Goal: Transaction & Acquisition: Purchase product/service

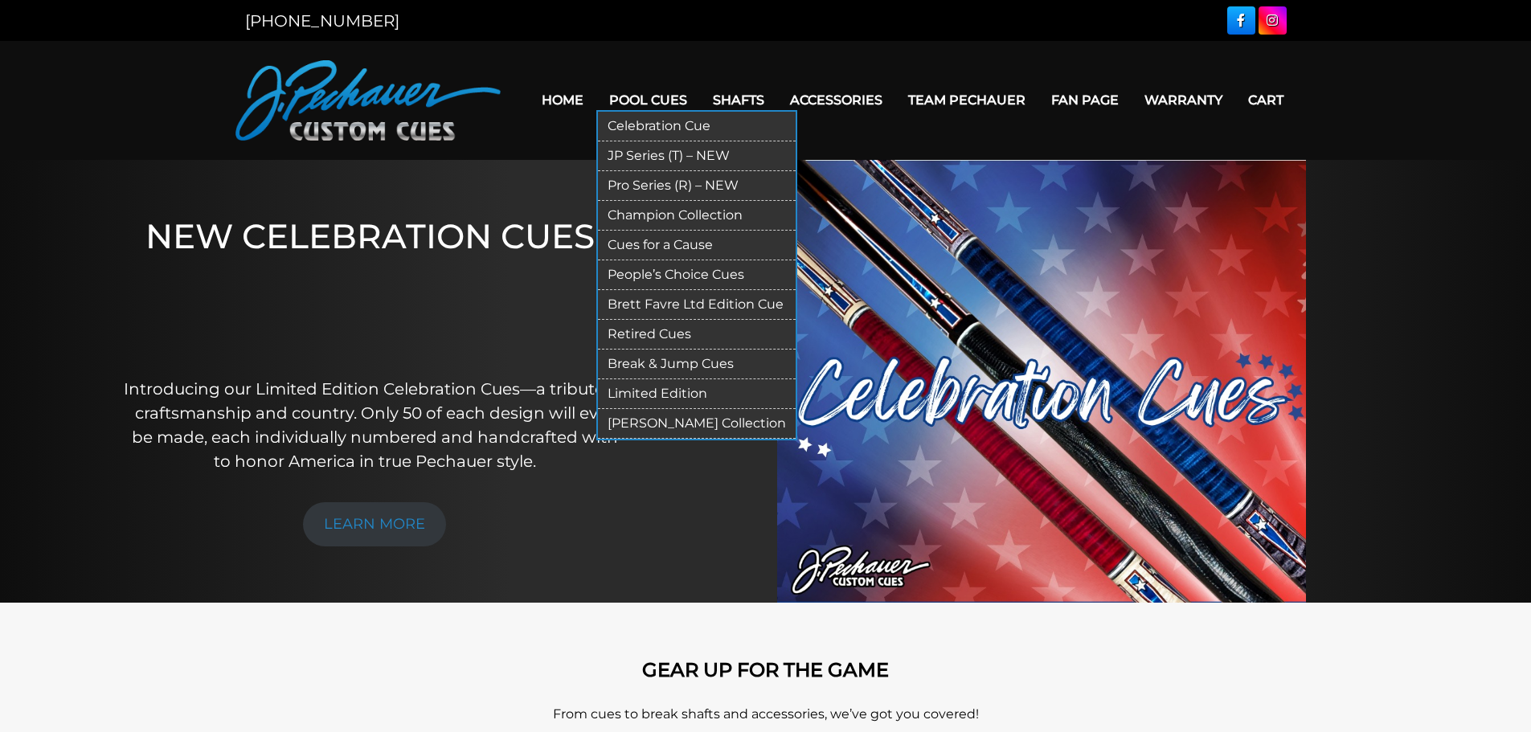
click at [632, 150] on link "JP Series (T) – NEW" at bounding box center [697, 156] width 198 height 30
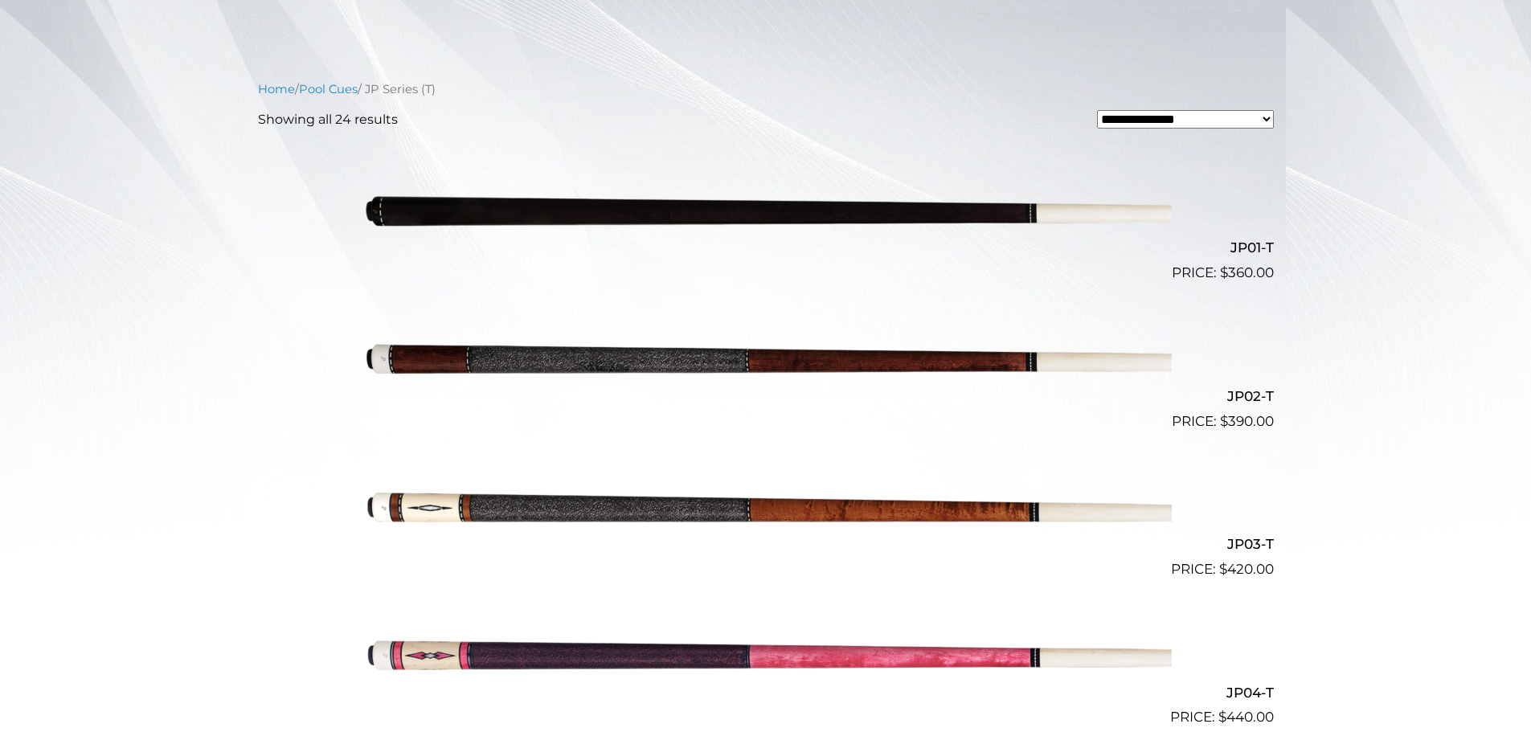
scroll to position [433, 0]
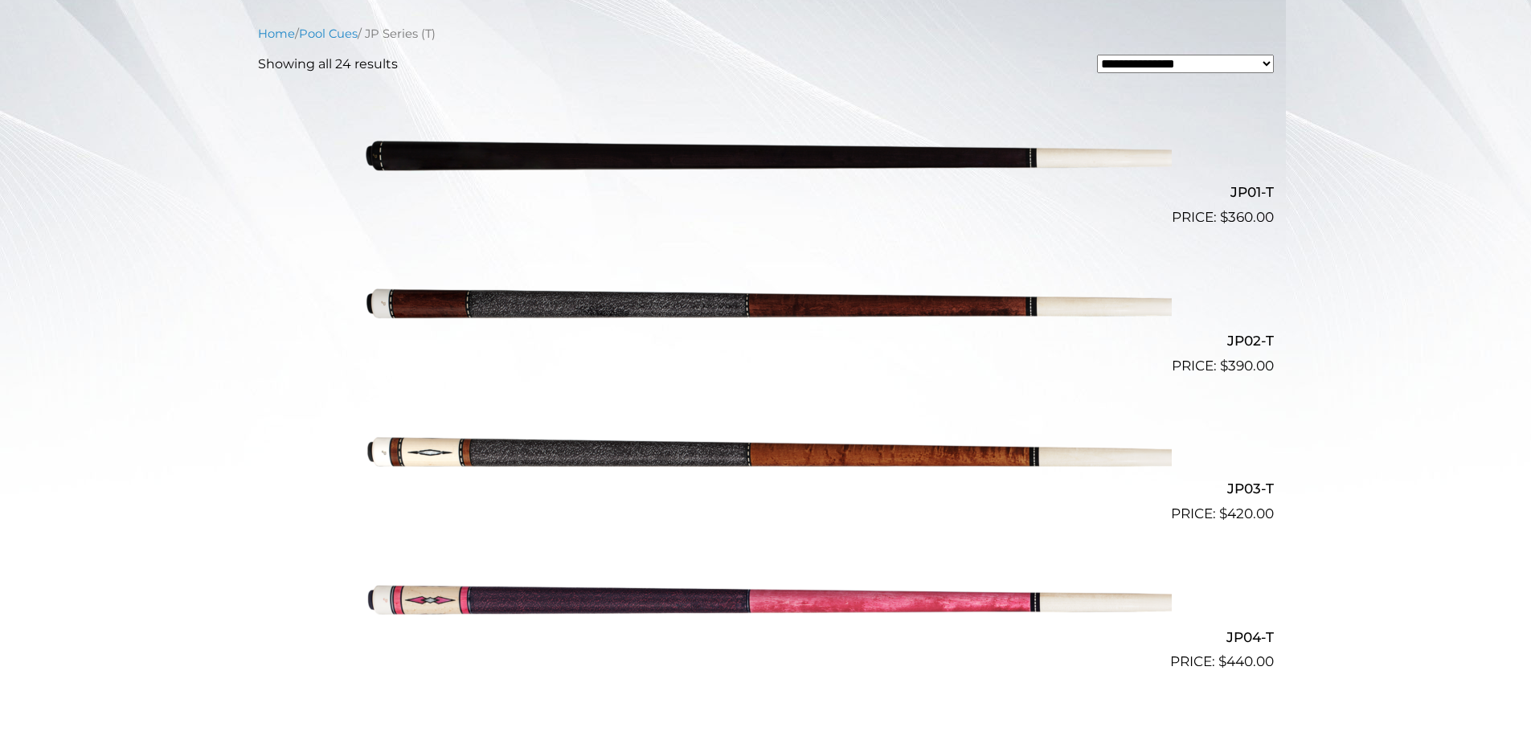
click at [420, 300] on img at bounding box center [766, 302] width 812 height 135
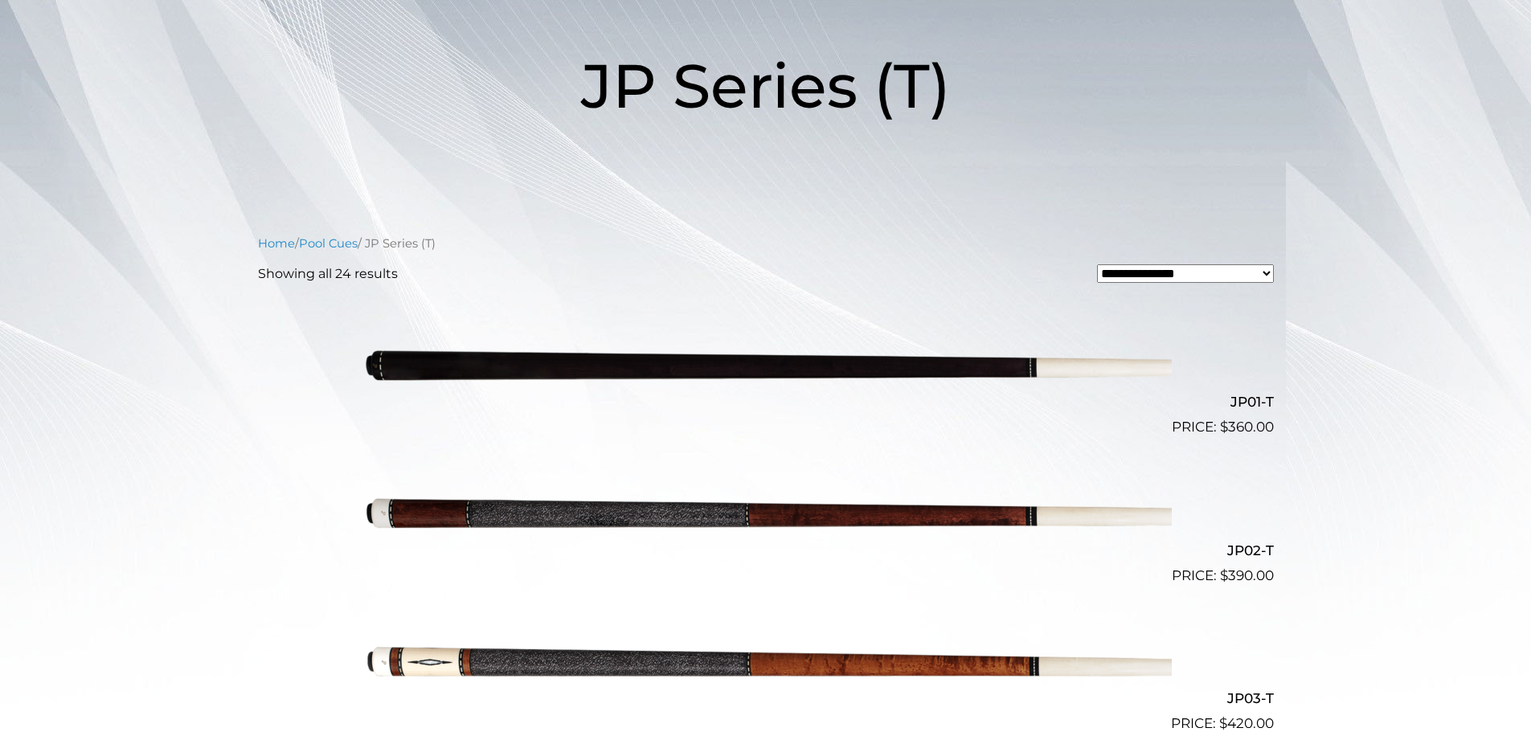
scroll to position [0, 0]
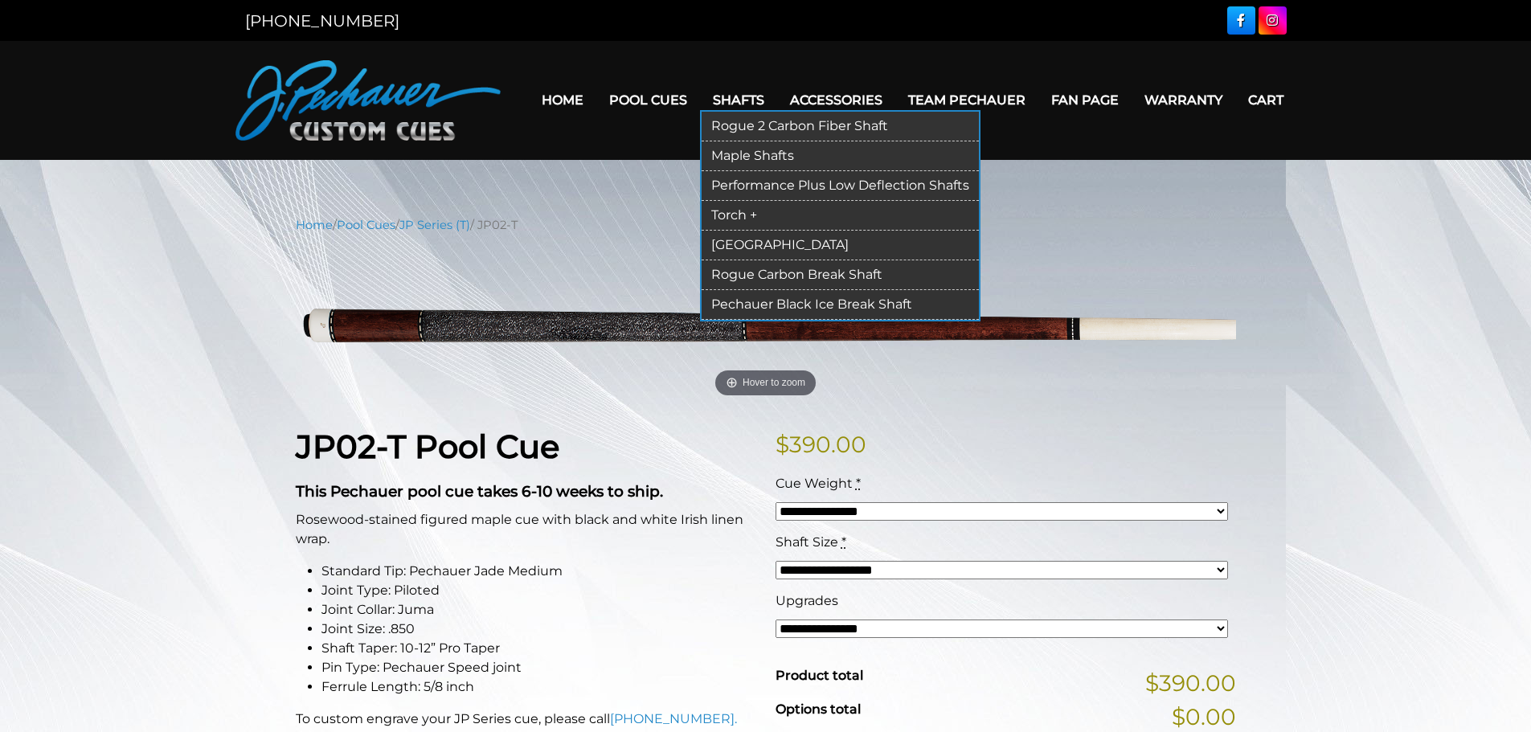
click at [748, 156] on link "Maple Shafts" at bounding box center [840, 156] width 277 height 30
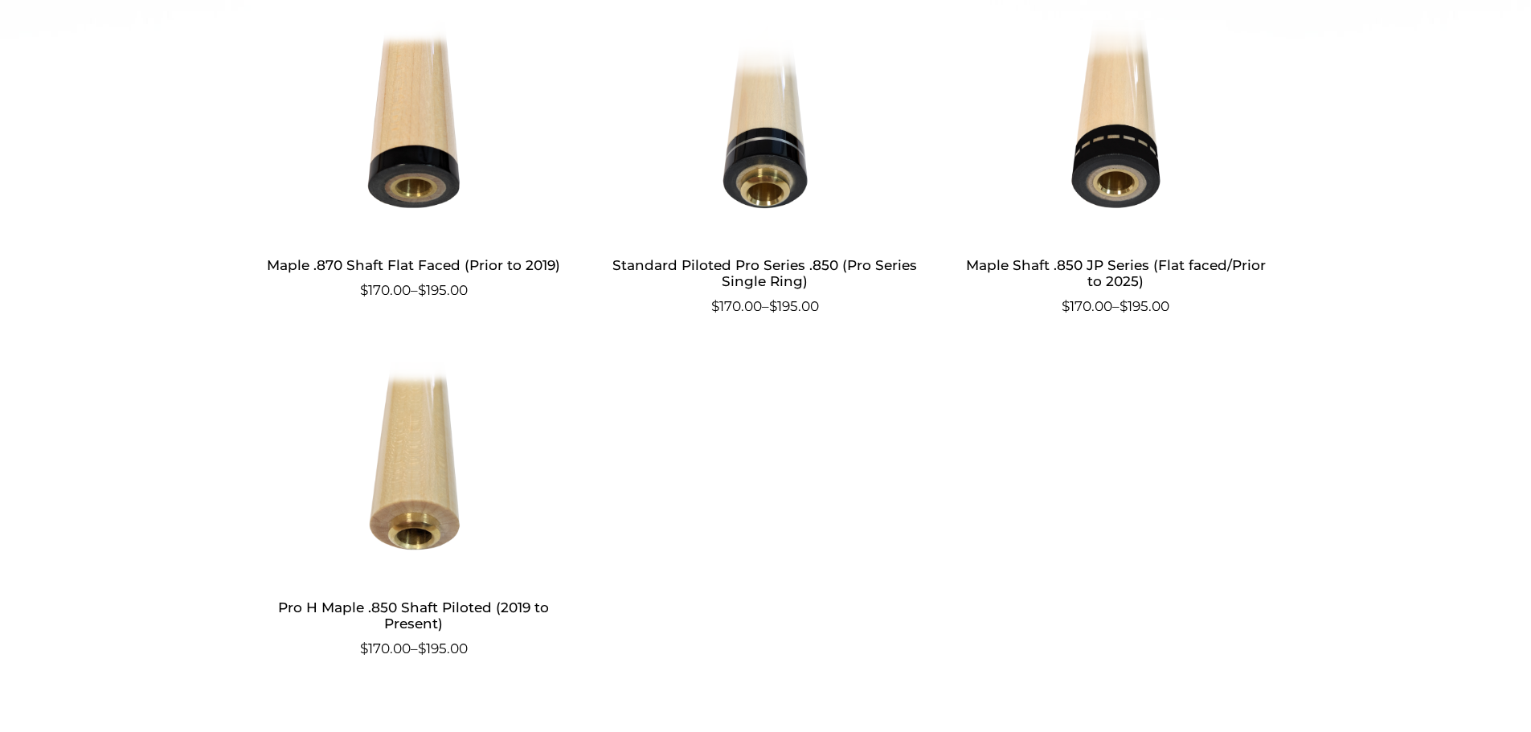
scroll to position [889, 0]
click at [1088, 541] on ul "Pro H Maple .870 Shaft Flat Faced (Prior to 2019) $ 170.00 – $ 195.00 PO2 Maple…" at bounding box center [766, 191] width 1016 height 1026
drag, startPoint x: 1122, startPoint y: 514, endPoint x: 1118, endPoint y: 492, distance: 22.9
click at [1123, 513] on ul "Pro H Maple .870 Shaft Flat Faced (Prior to 2019) $ 170.00 – $ 195.00 PO2 Maple…" at bounding box center [766, 191] width 1016 height 1026
click at [1110, 481] on ul "Pro H Maple .870 Shaft Flat Faced (Prior to 2019) $ 170.00 – $ 195.00 PO2 Maple…" at bounding box center [766, 191] width 1016 height 1026
